Goal: Task Accomplishment & Management: Manage account settings

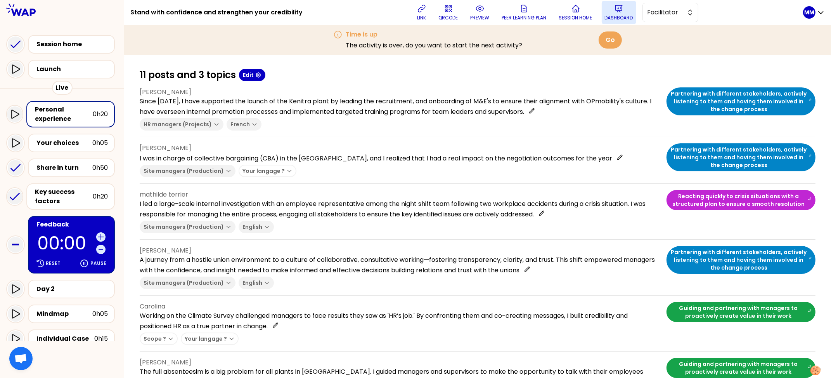
click at [628, 11] on button "Dashboard" at bounding box center [619, 12] width 35 height 23
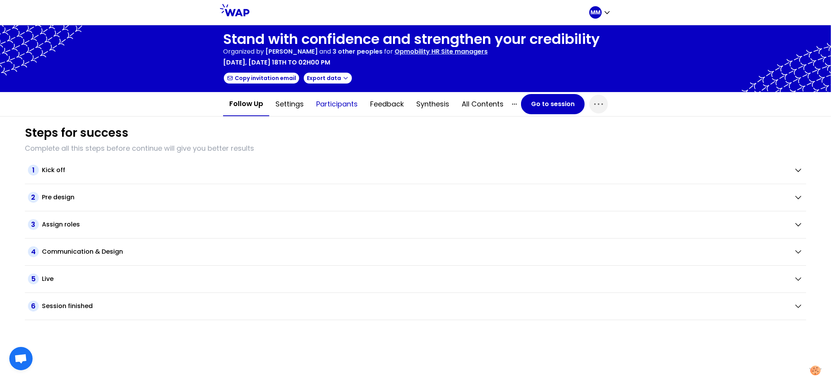
click at [336, 101] on button "Participants" at bounding box center [337, 103] width 54 height 23
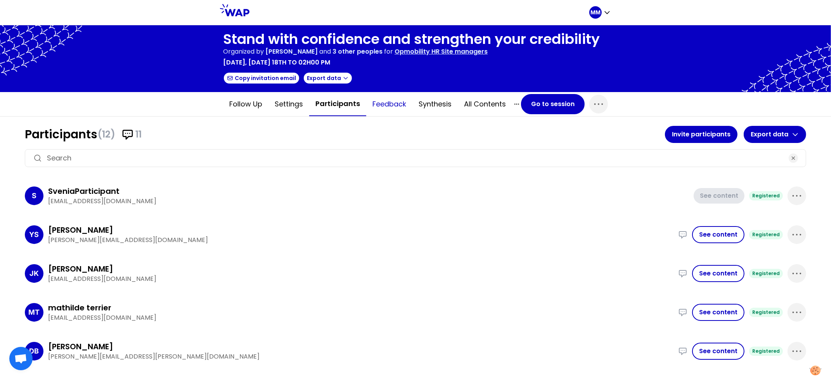
click at [383, 105] on button "Feedback" at bounding box center [389, 103] width 46 height 23
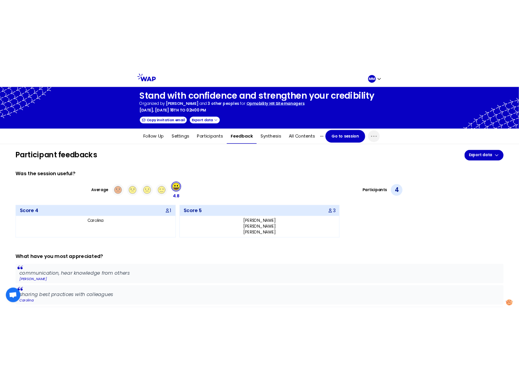
scroll to position [335, 0]
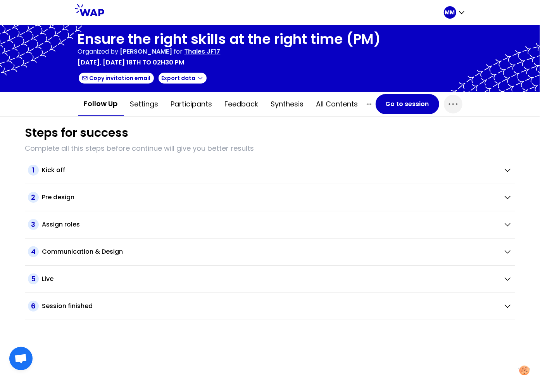
click at [151, 36] on h1 "Ensure the right skills at the right time (PM)" at bounding box center [229, 39] width 303 height 16
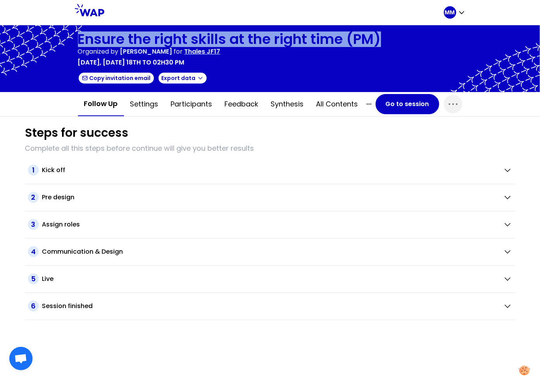
drag, startPoint x: 151, startPoint y: 36, endPoint x: 158, endPoint y: 34, distance: 7.9
click at [151, 36] on h1 "Ensure the right skills at the right time (PM)" at bounding box center [229, 39] width 303 height 16
click at [245, 104] on button "Feedback" at bounding box center [242, 103] width 46 height 23
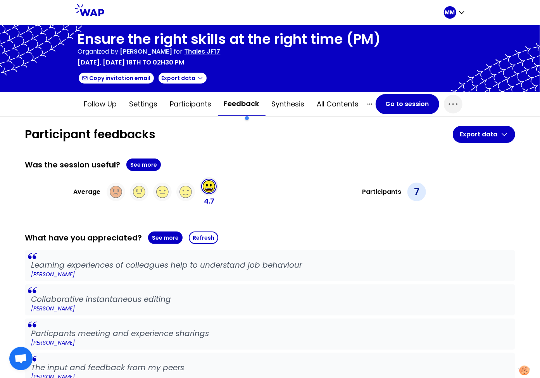
click at [221, 52] on p "Thales JF17" at bounding box center [203, 51] width 36 height 9
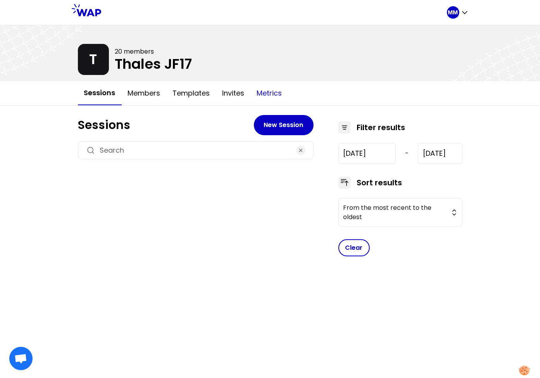
type input "[DATE]"
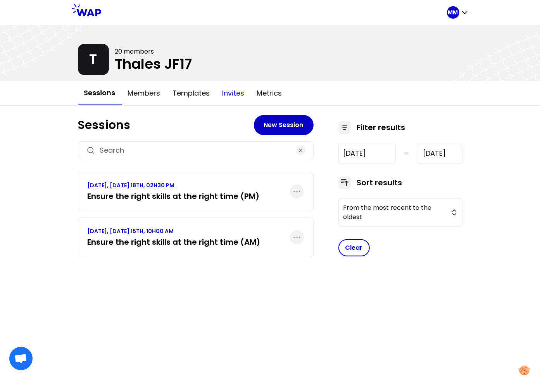
drag, startPoint x: 259, startPoint y: 91, endPoint x: 234, endPoint y: 88, distance: 25.0
click at [259, 91] on button "Metrics" at bounding box center [270, 92] width 38 height 23
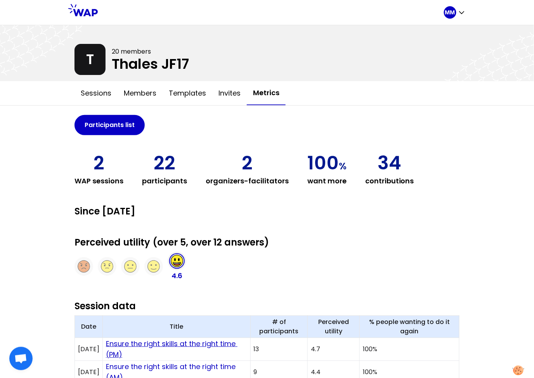
click at [194, 343] on link "Ensure the right skills at the right time (PM)" at bounding box center [172, 348] width 132 height 21
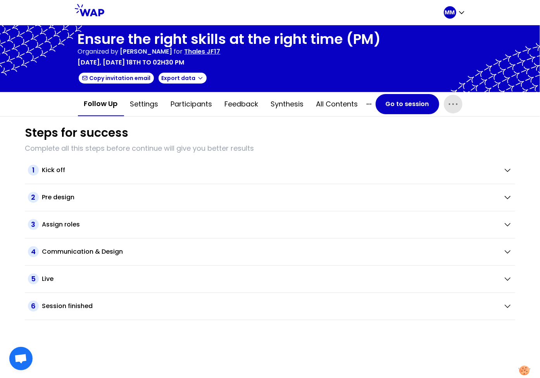
click at [452, 105] on icon "button" at bounding box center [453, 104] width 12 height 12
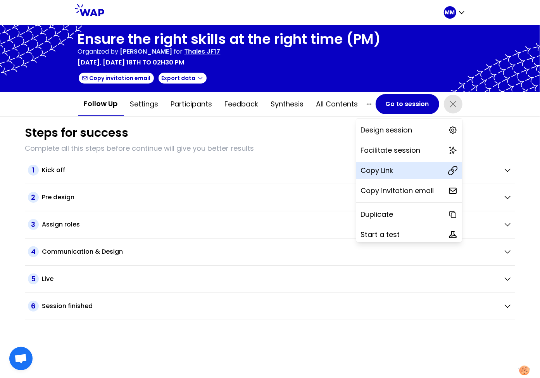
click at [403, 166] on div "Copy Link" at bounding box center [410, 170] width 106 height 17
